Goal: Task Accomplishment & Management: Complete application form

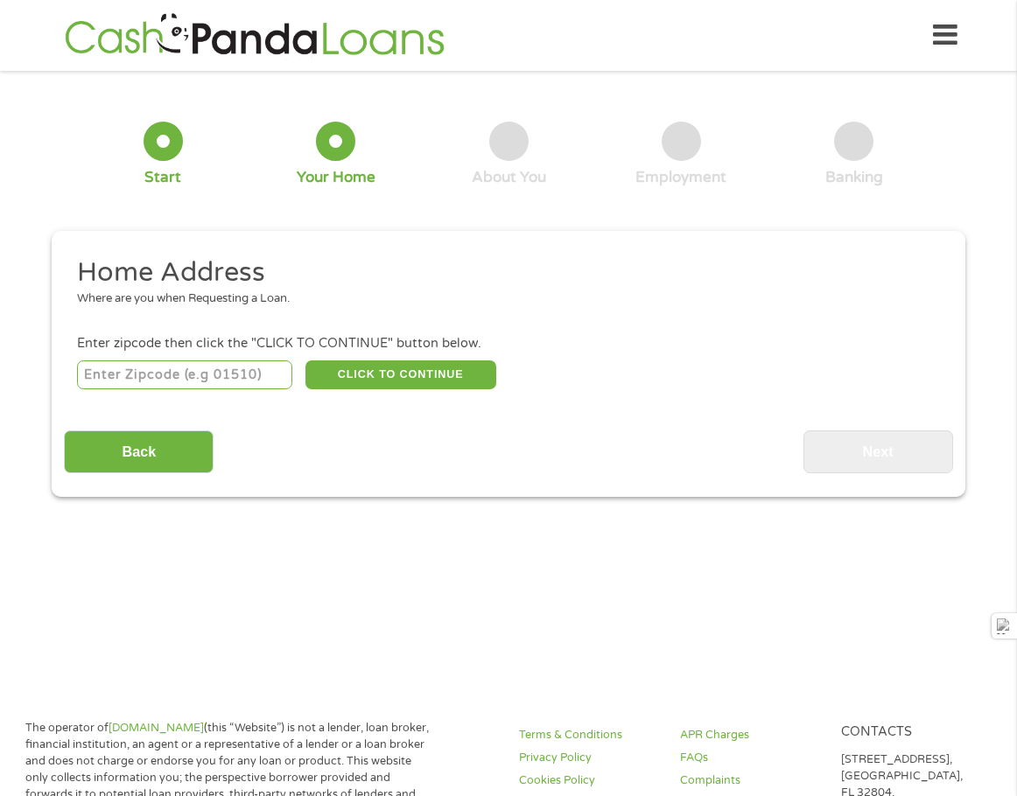
click at [213, 363] on input "number" at bounding box center [185, 375] width 216 height 30
type input "07666"
click at [422, 372] on button "CLICK TO CONTINUE" at bounding box center [400, 375] width 191 height 30
type input "07666"
type input "Teaneck"
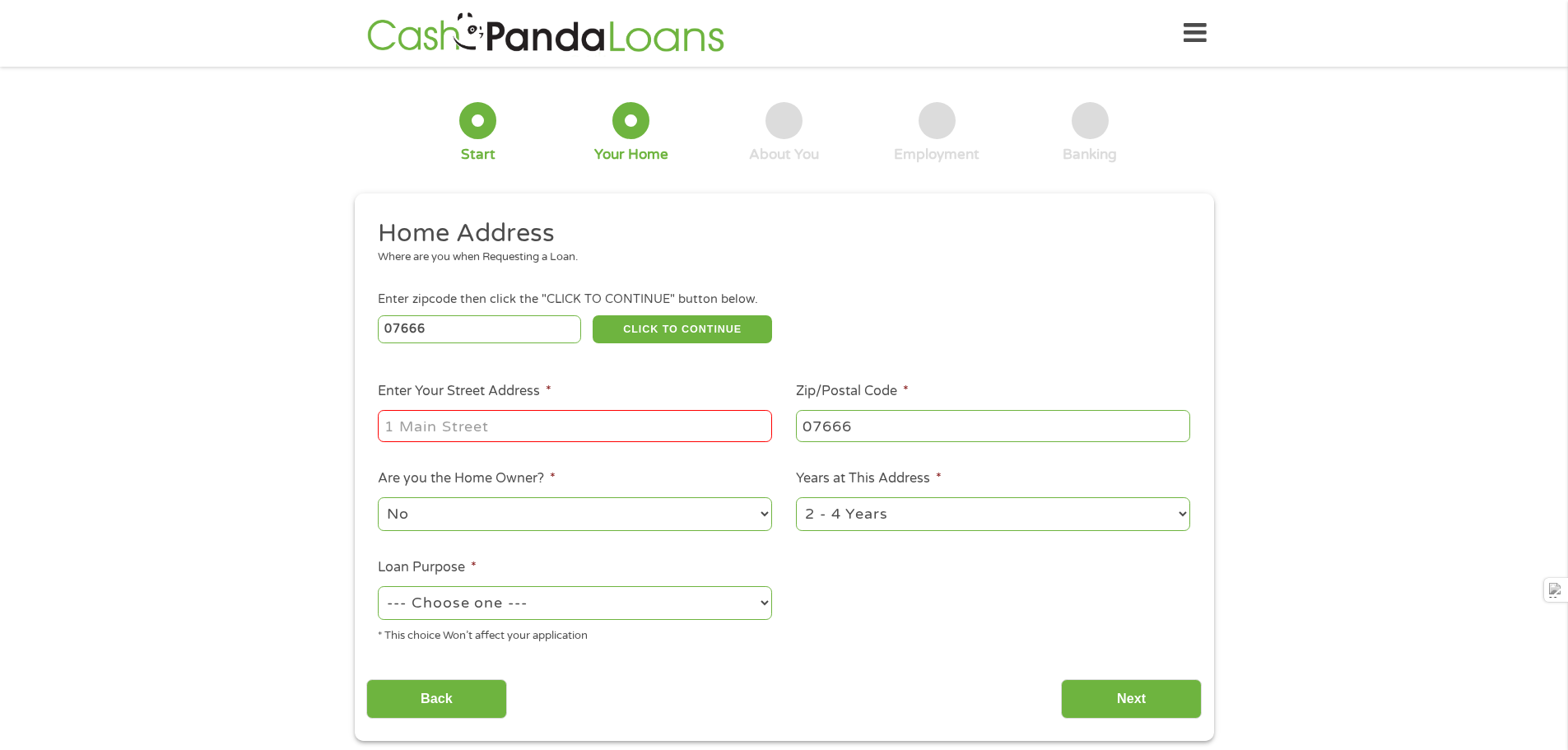
click at [424, 418] on input "Enter Your Street Address *" at bounding box center [575, 425] width 394 height 31
type input "[STREET_ADDRESS]"
click at [531, 523] on select "No Yes" at bounding box center [575, 514] width 394 height 34
select select "yes"
click at [378, 497] on select "No Yes" at bounding box center [575, 514] width 394 height 34
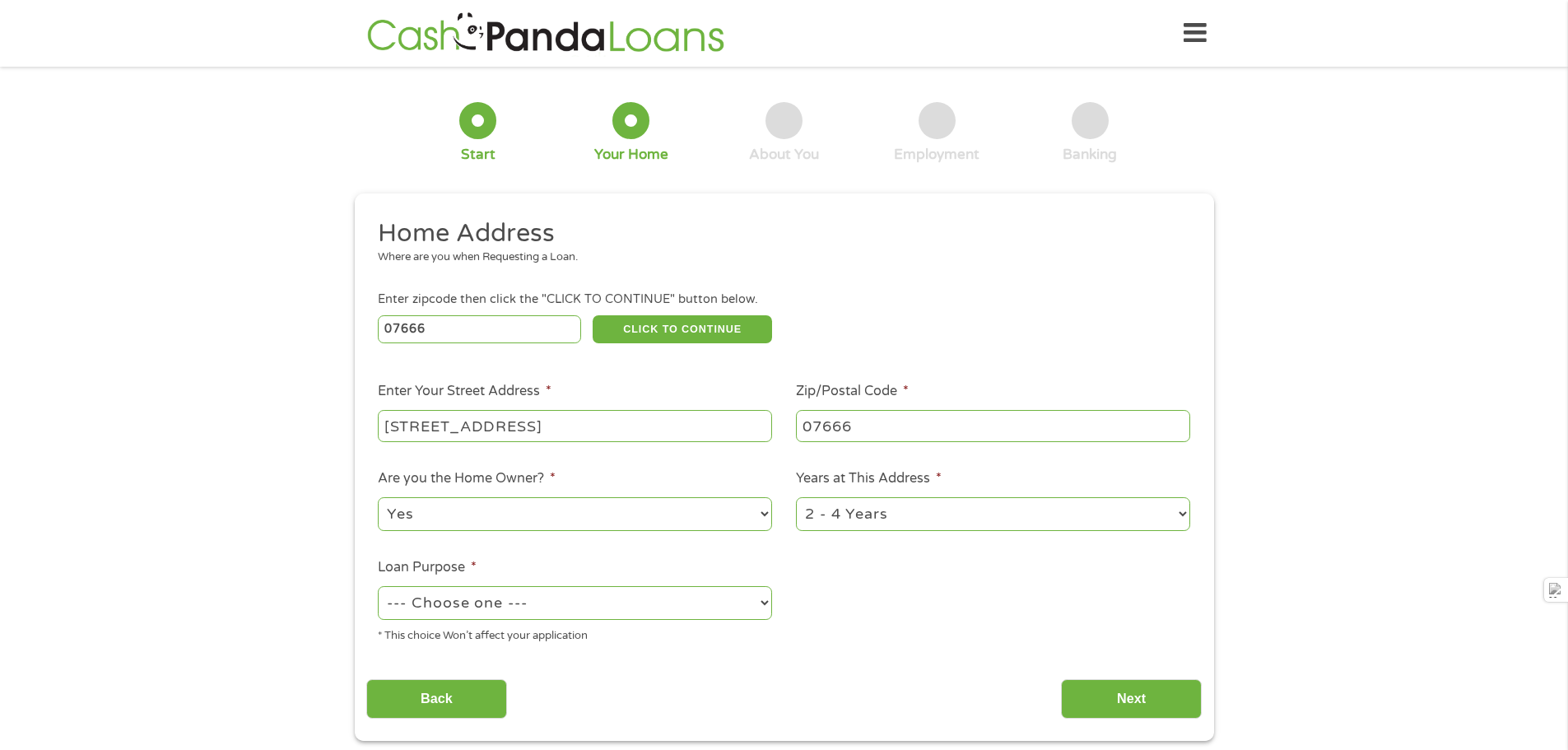
click at [845, 510] on select "1 Year or less 1 - 2 Years 2 - 4 Years Over 4 Years" at bounding box center [992, 514] width 394 height 34
select select "60months"
click at [796, 497] on select "1 Year or less 1 - 2 Years 2 - 4 Years Over 4 Years" at bounding box center [992, 514] width 394 height 34
click at [457, 600] on select "--- Choose one --- Pay Bills Debt Consolidation Home Improvement Major Purchase…" at bounding box center [575, 603] width 394 height 34
select select "other"
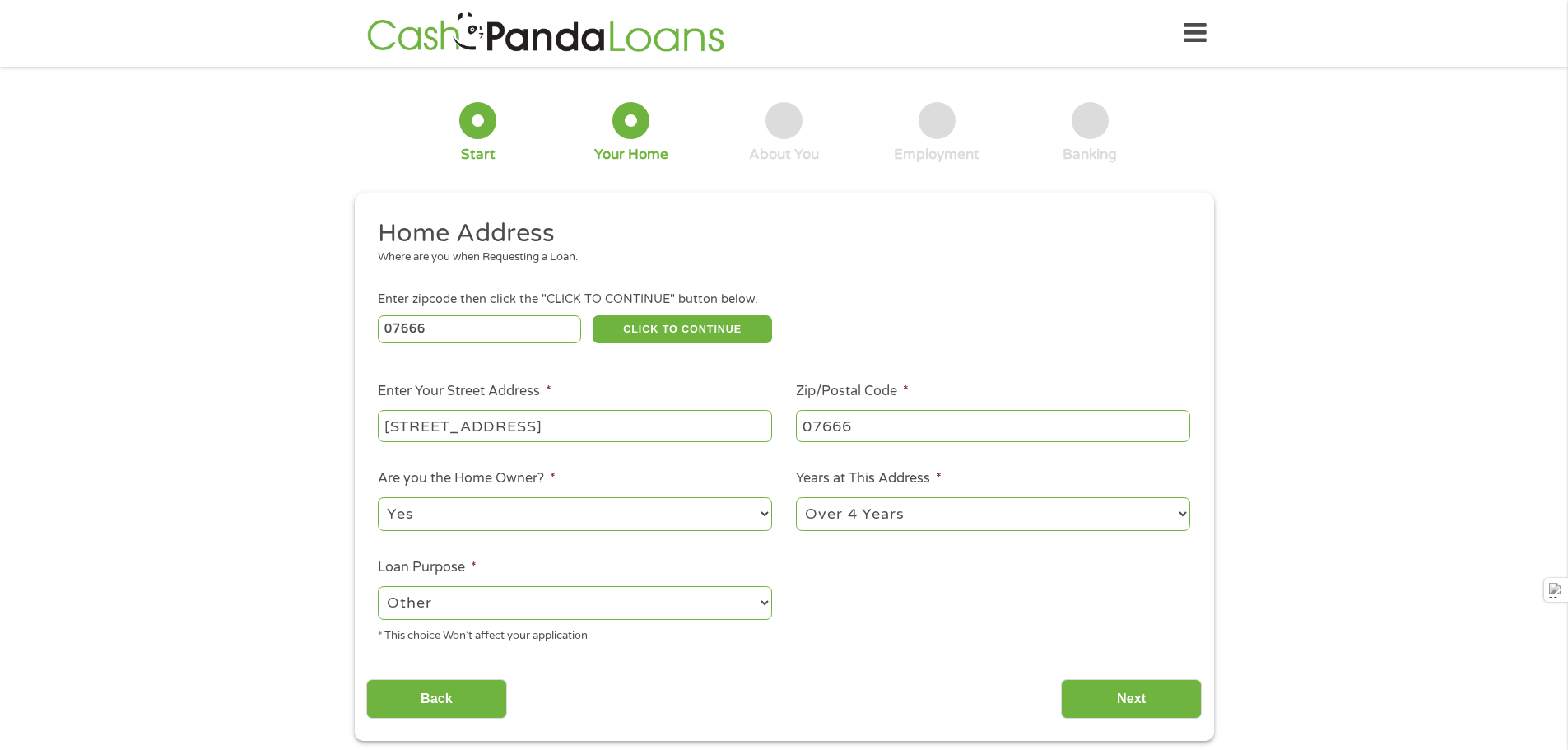
click at [378, 586] on select "--- Choose one --- Pay Bills Debt Consolidation Home Improvement Major Purchase…" at bounding box center [575, 603] width 394 height 34
click at [956, 687] on input "Next" at bounding box center [1132, 699] width 141 height 40
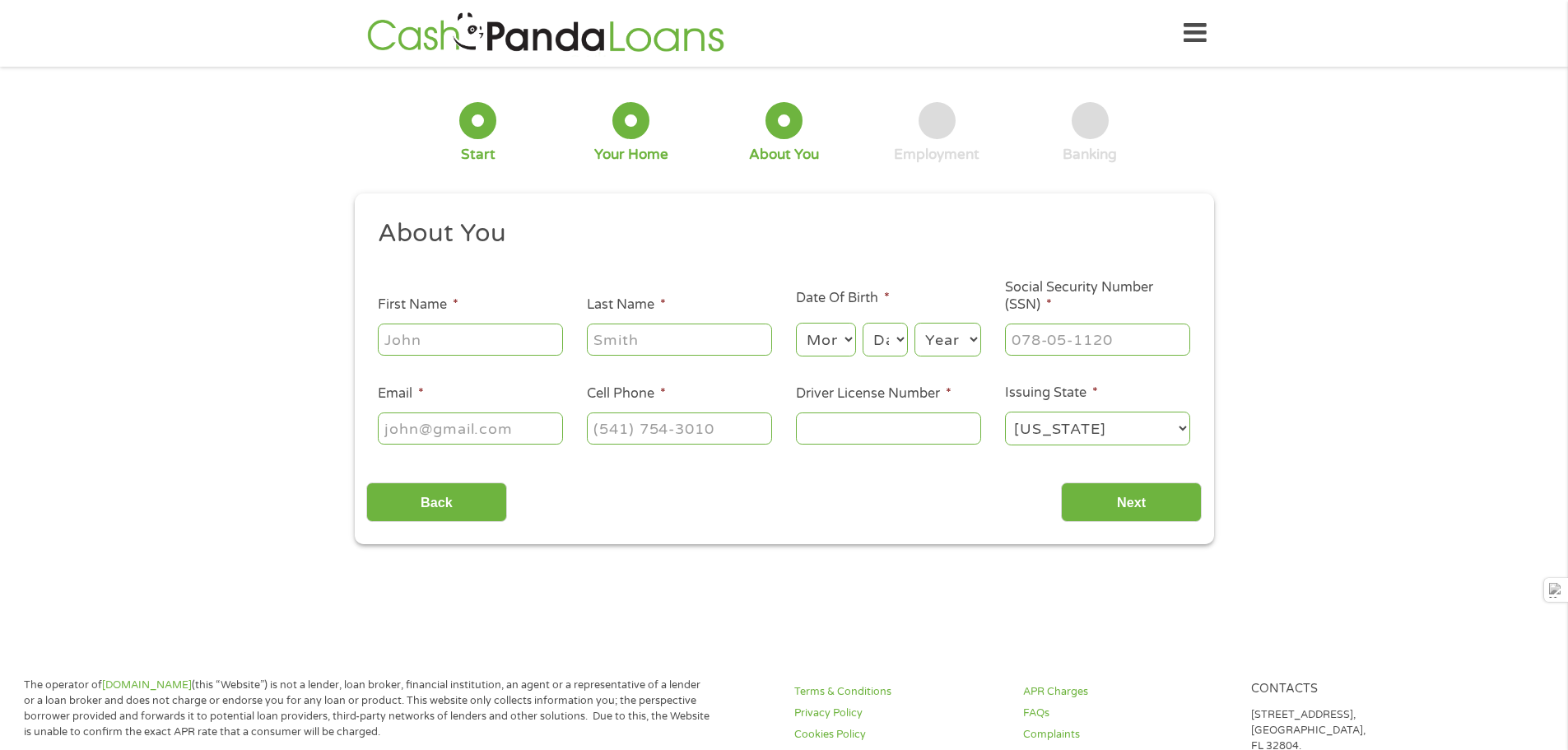
scroll to position [7, 7]
click at [422, 344] on input "First Name *" at bounding box center [470, 339] width 185 height 31
type input "[PERSON_NAME]"
type input "[EMAIL_ADDRESS][DOMAIN_NAME]"
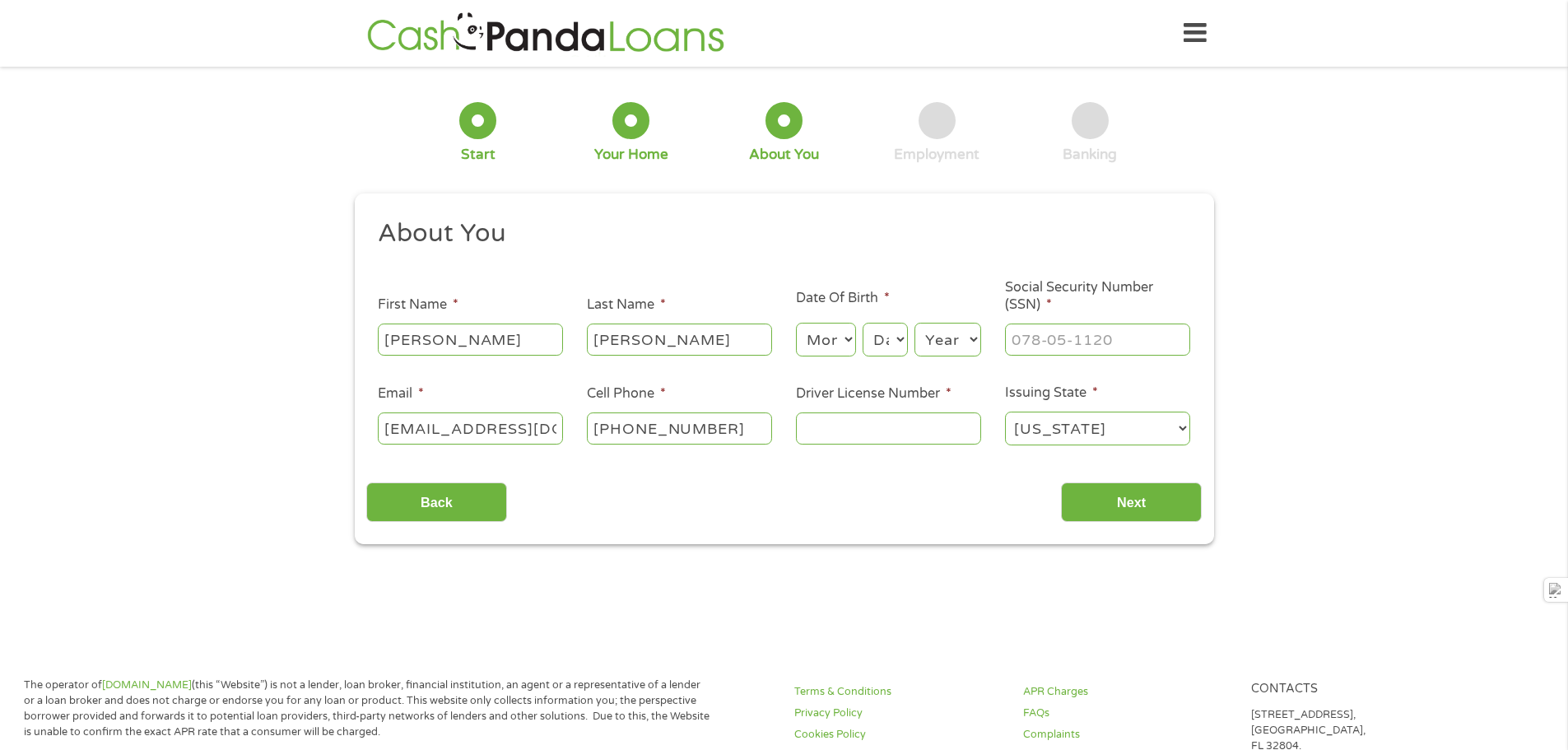
click at [719, 426] on input "[PHONE_NUMBER]" at bounding box center [679, 427] width 185 height 31
type input "[PHONE_NUMBER]"
click at [828, 344] on select "Month 1 2 3 4 5 6 7 8 9 10 11 12" at bounding box center [826, 340] width 60 height 34
select select "5"
click at [796, 323] on select "Month 1 2 3 4 5 6 7 8 9 10 11 12" at bounding box center [826, 340] width 60 height 34
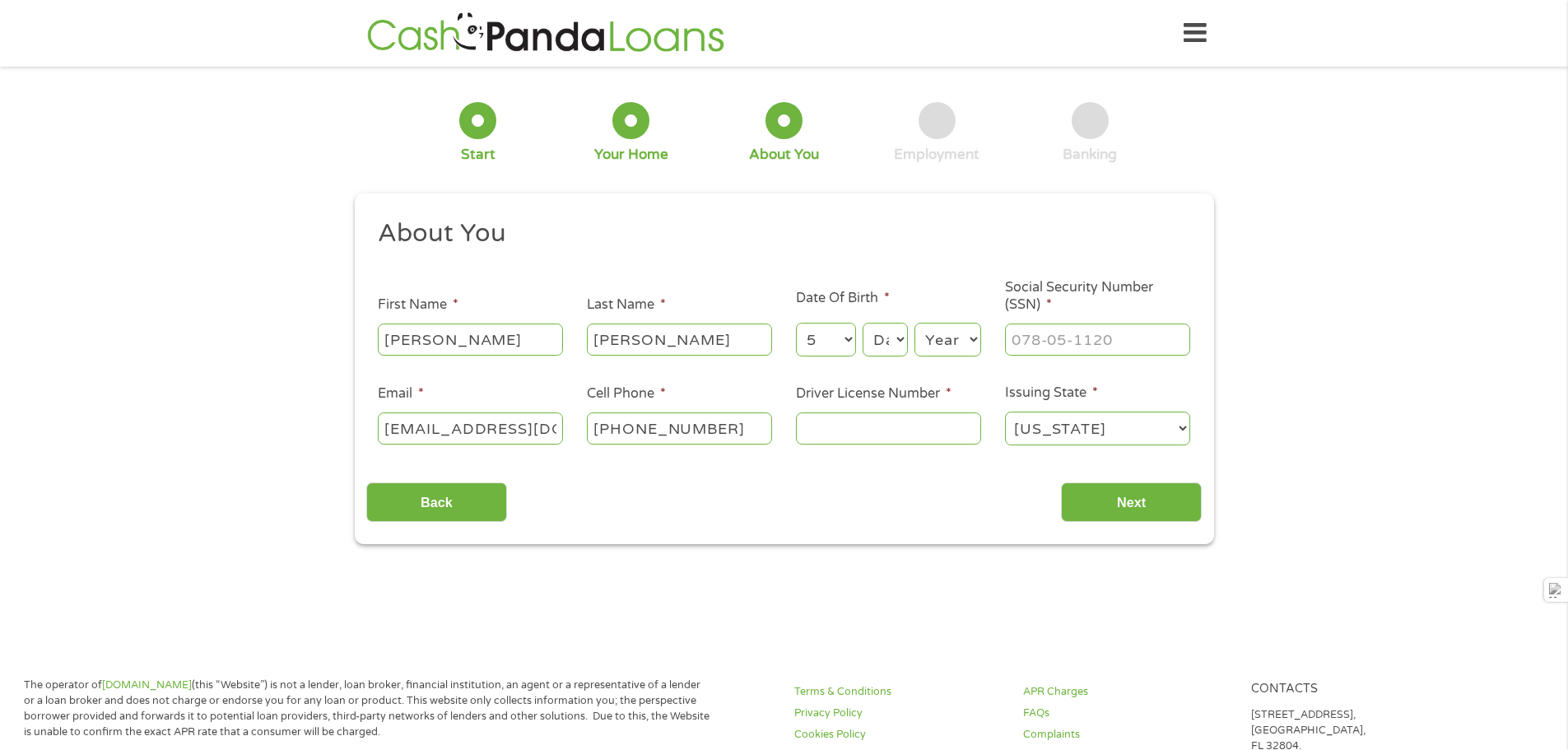
click at [894, 334] on select "Day 1 2 3 4 5 6 7 8 9 10 11 12 13 14 15 16 17 18 19 20 21 22 23 24 25 26 27 28 …" at bounding box center [884, 340] width 44 height 34
select select "4"
click at [863, 323] on select "Day 1 2 3 4 5 6 7 8 9 10 11 12 13 14 15 16 17 18 19 20 21 22 23 24 25 26 27 28 …" at bounding box center [884, 340] width 44 height 34
click at [954, 337] on select "Year [DATE] 2006 2005 2004 2003 2002 2001 2000 1999 1998 1997 1996 1995 1994 19…" at bounding box center [947, 340] width 67 height 34
select select "1981"
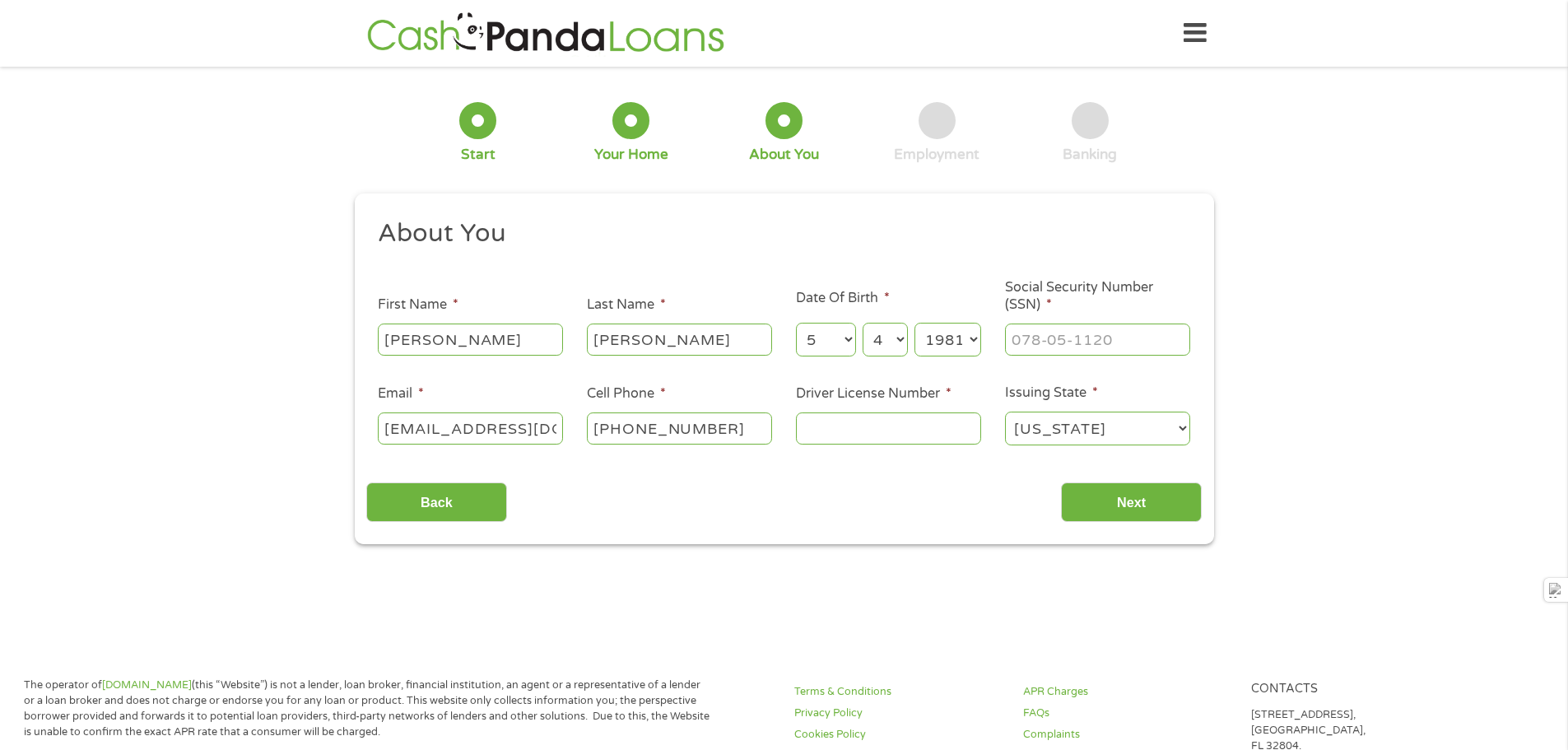
click at [914, 323] on select "Year [DATE] 2006 2005 2004 2003 2002 2001 2000 1999 1998 1997 1996 1995 1994 19…" at bounding box center [947, 340] width 67 height 34
click at [956, 331] on input "___-__-____" at bounding box center [1097, 339] width 185 height 31
type input "151-72-0294"
click at [922, 426] on input "Driver License Number *" at bounding box center [888, 427] width 185 height 31
click at [956, 480] on div "Back Next" at bounding box center [784, 496] width 835 height 52
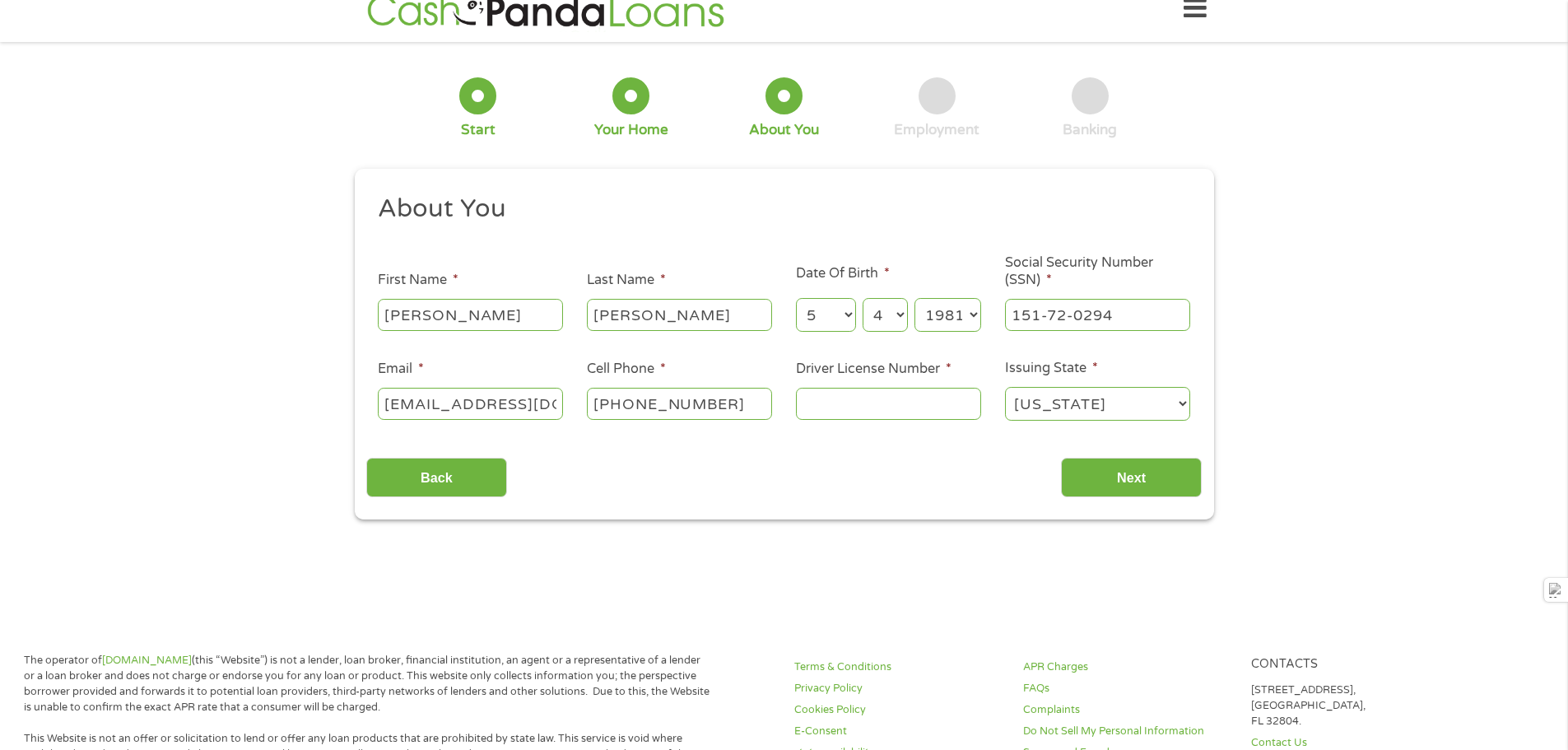
scroll to position [0, 0]
